Goal: Information Seeking & Learning: Learn about a topic

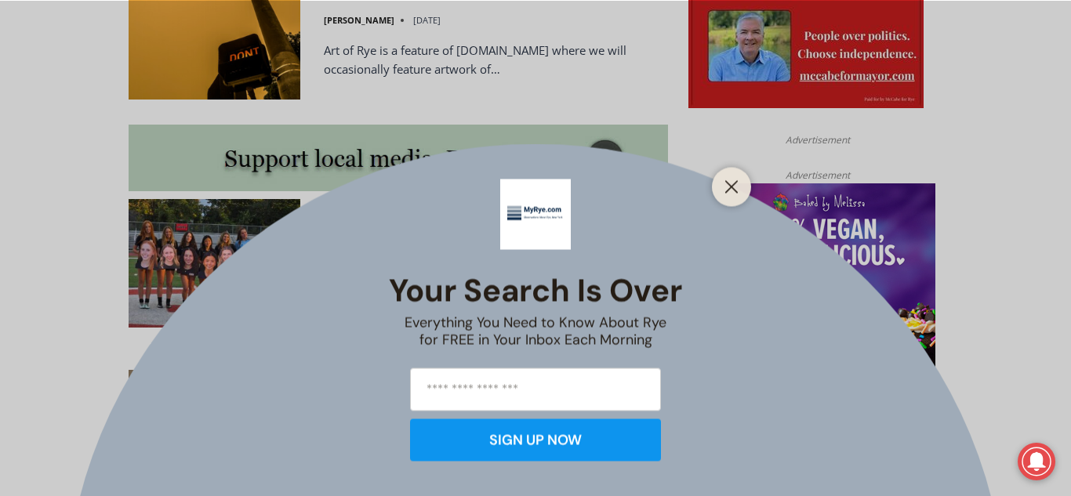
scroll to position [1316, 0]
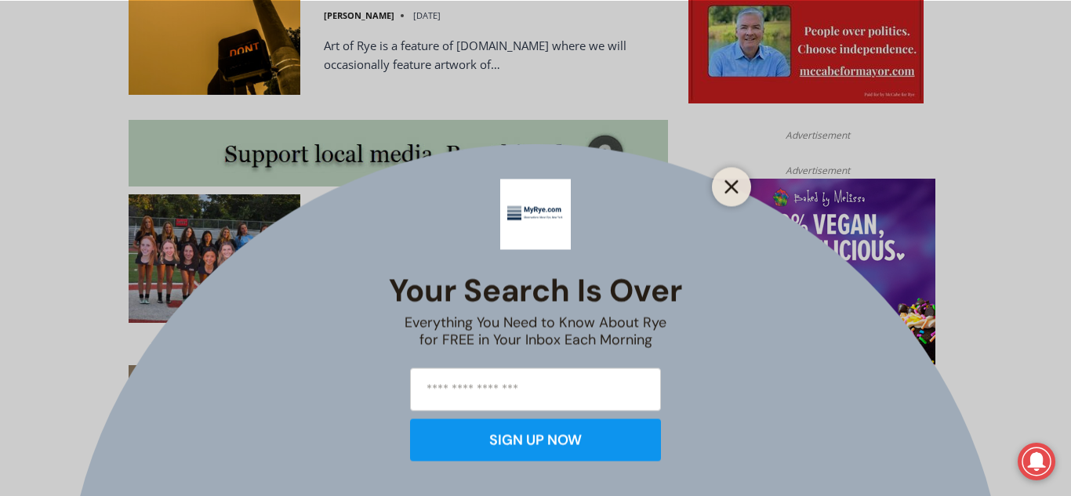
click at [736, 187] on icon "Close" at bounding box center [732, 187] width 14 height 14
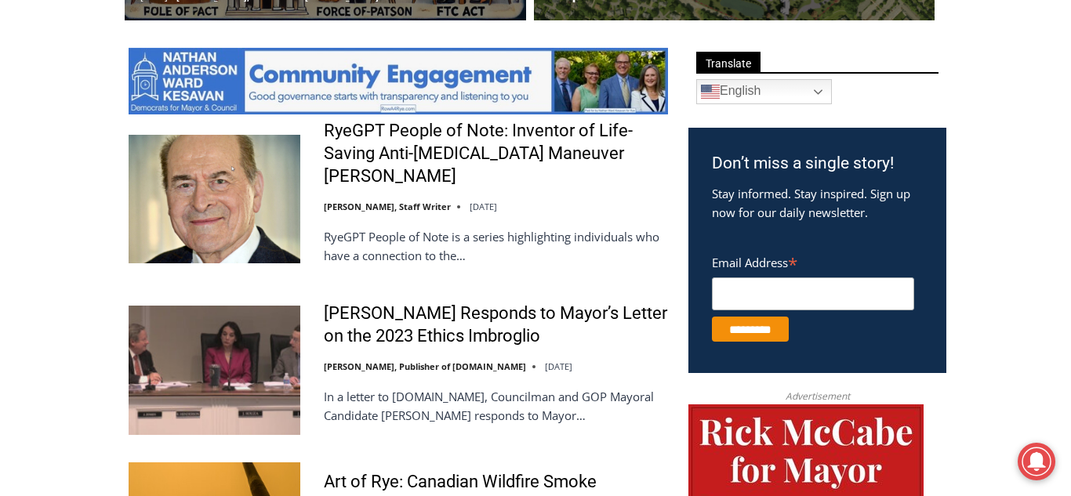
scroll to position [818, 0]
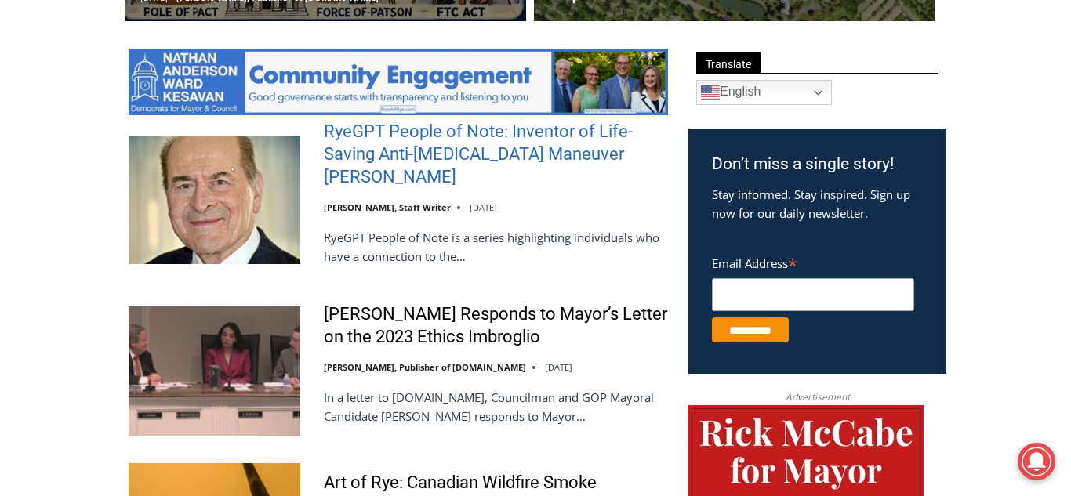
click at [414, 157] on link "RyeGPT People of Note: Inventor of Life-Saving Anti-Choking Maneuver Dr. Henry …" at bounding box center [496, 154] width 344 height 67
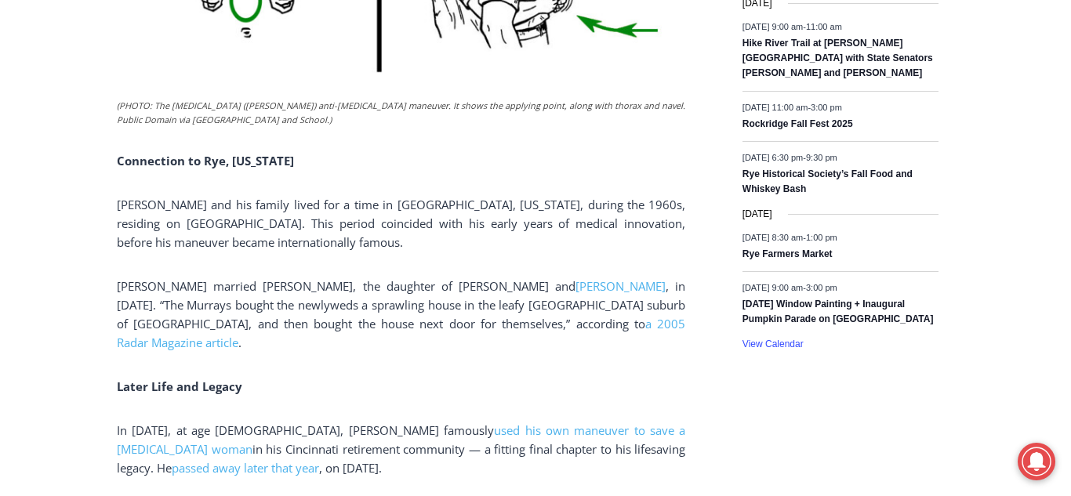
scroll to position [2411, 0]
click at [576, 278] on span "Arthur Murray" at bounding box center [621, 286] width 90 height 16
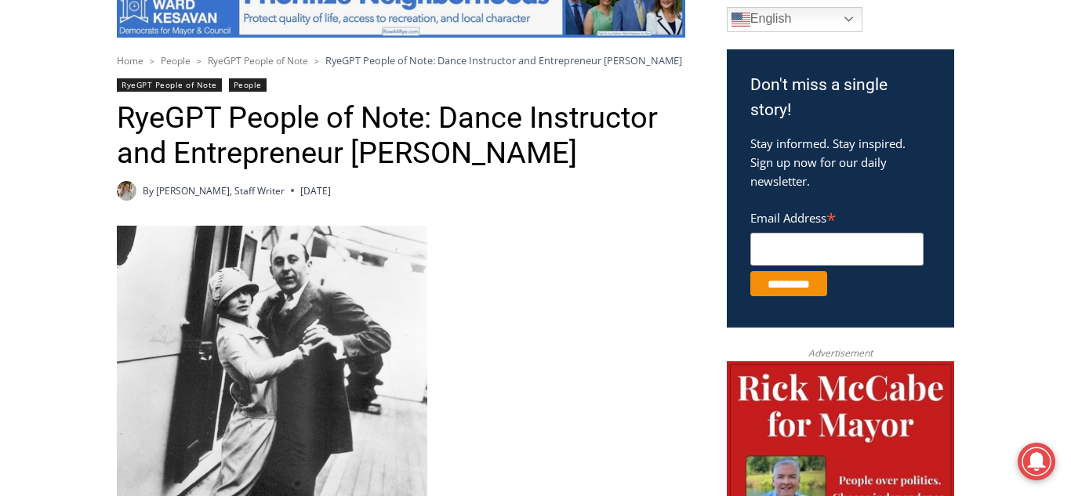
scroll to position [472, 0]
